Goal: Task Accomplishment & Management: Use online tool/utility

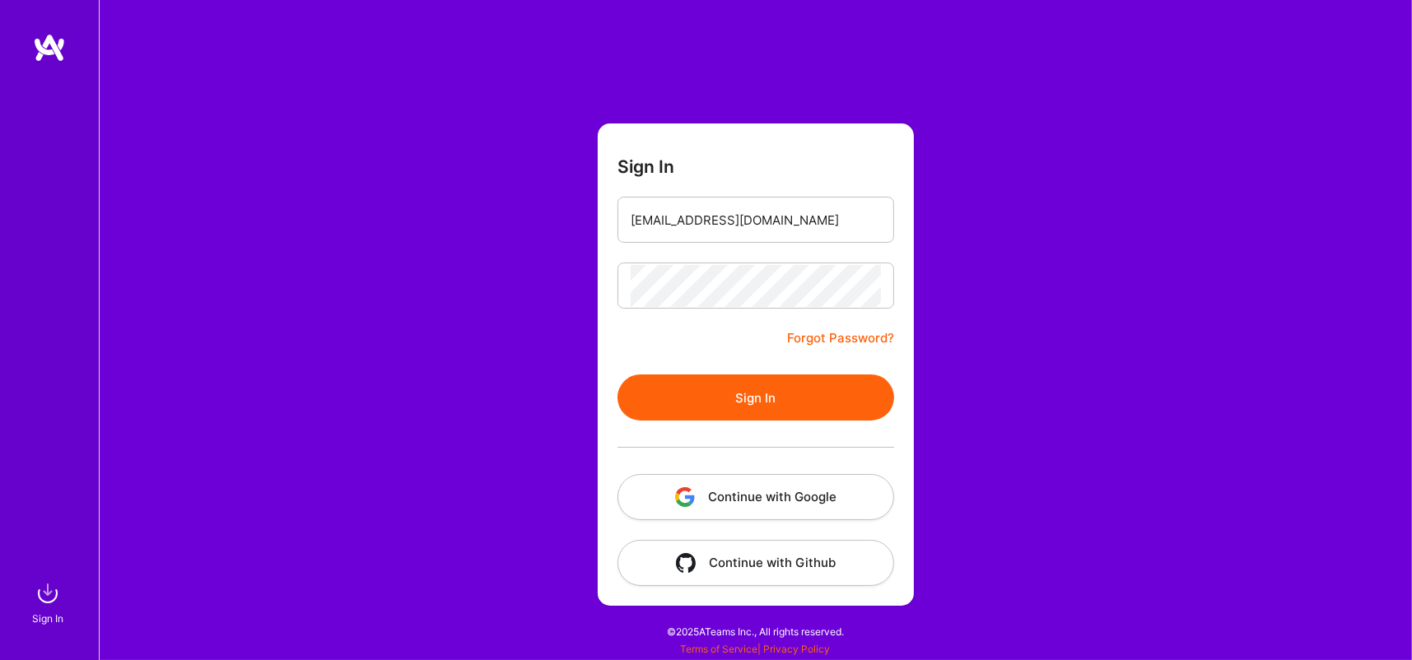
click at [716, 408] on button "Sign In" at bounding box center [756, 398] width 277 height 46
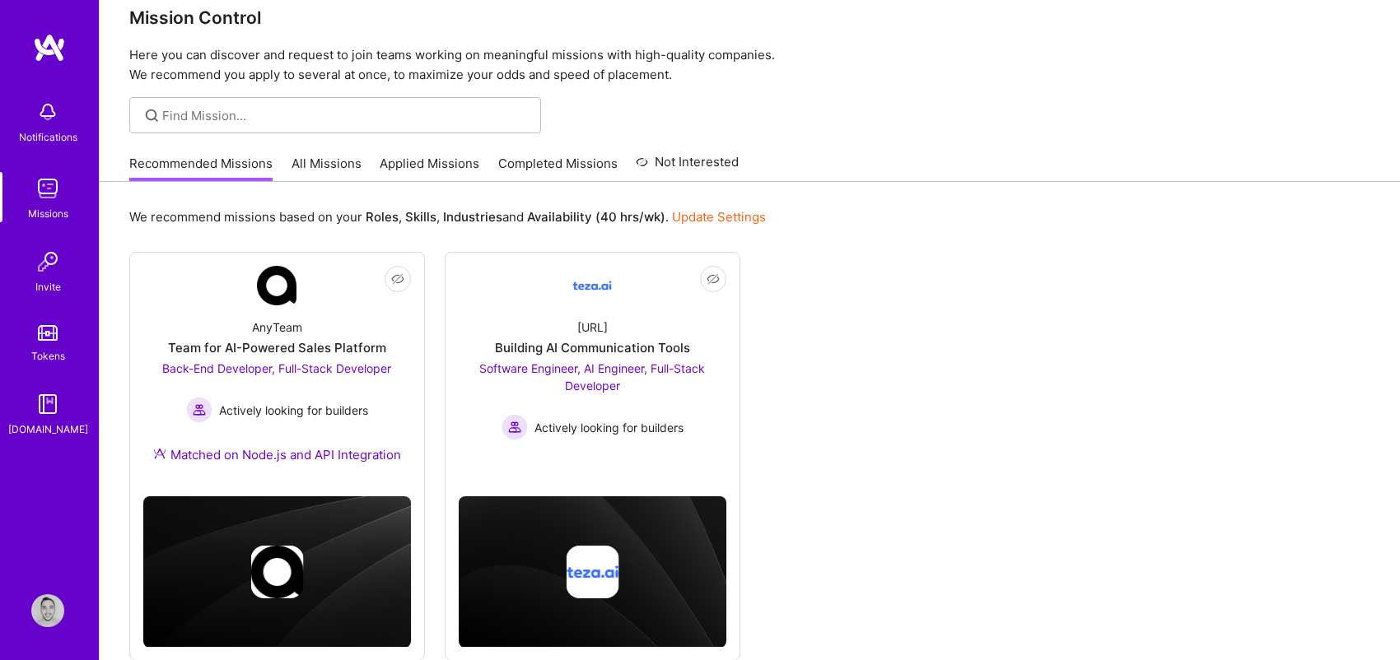
scroll to position [20, 0]
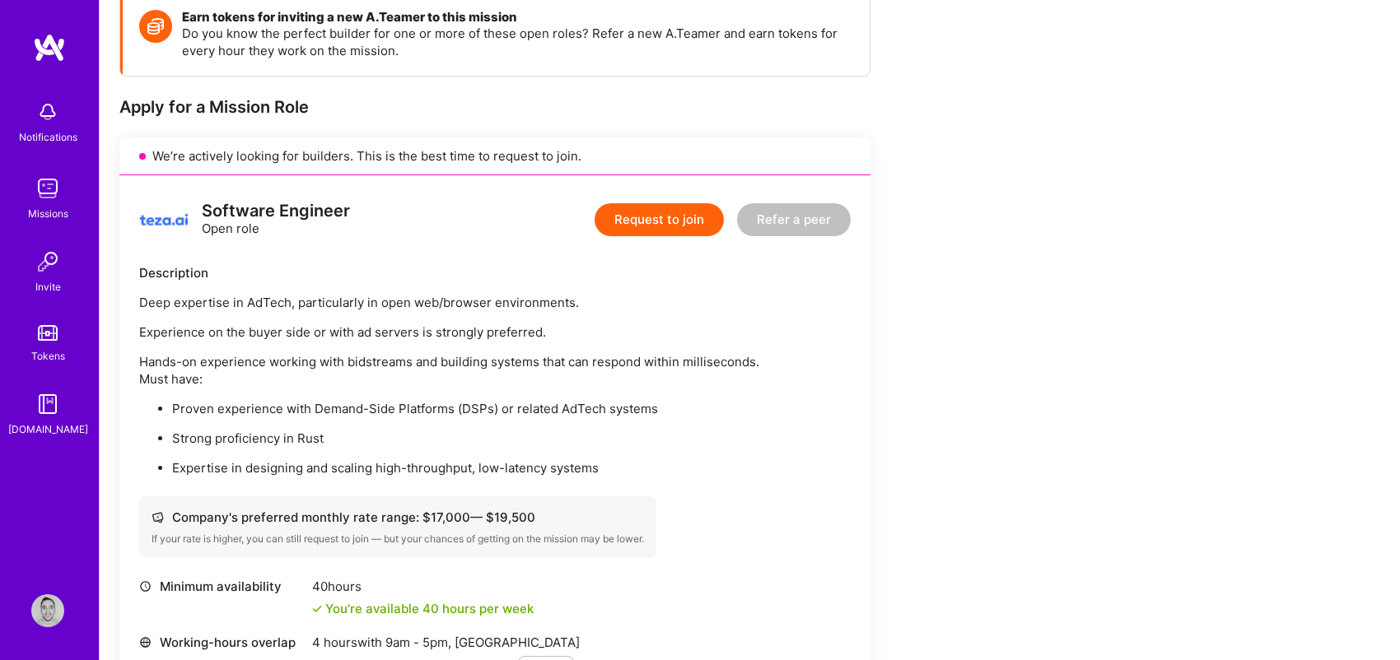
scroll to position [247, 0]
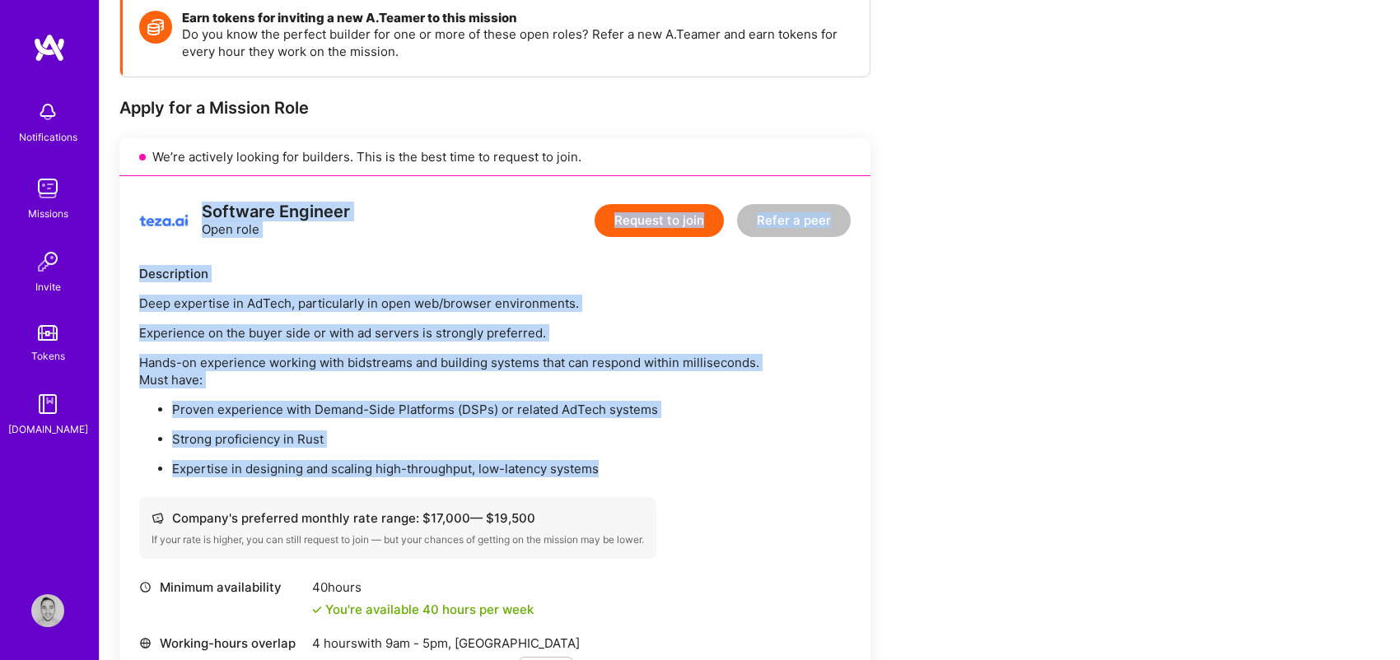
drag, startPoint x: 214, startPoint y: 212, endPoint x: 652, endPoint y: 461, distance: 504.2
click at [652, 461] on div "Software Engineer Open role Request to join Refer a peer Description Deep exper…" at bounding box center [494, 497] width 751 height 642
copy div "Software Engineer Open role Request to join Refer a peer Description Deep exper…"
